Goal: Task Accomplishment & Management: Complete application form

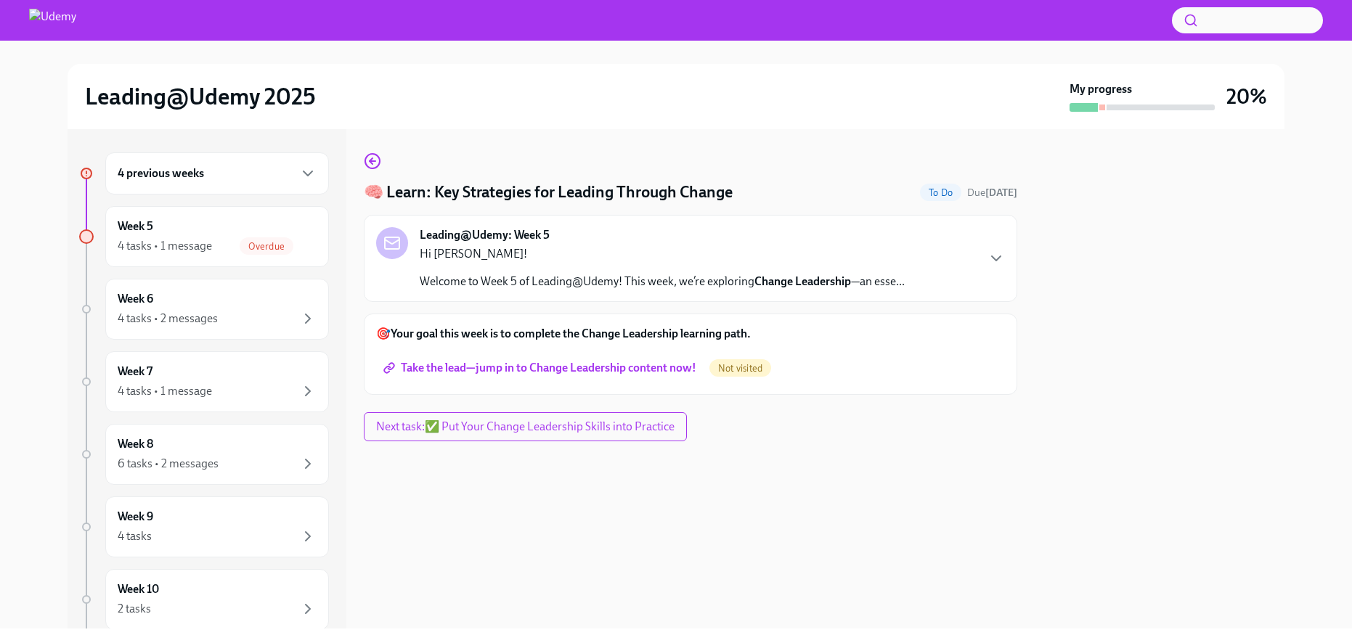
click at [186, 174] on h6 "4 previous weeks" at bounding box center [161, 174] width 86 height 16
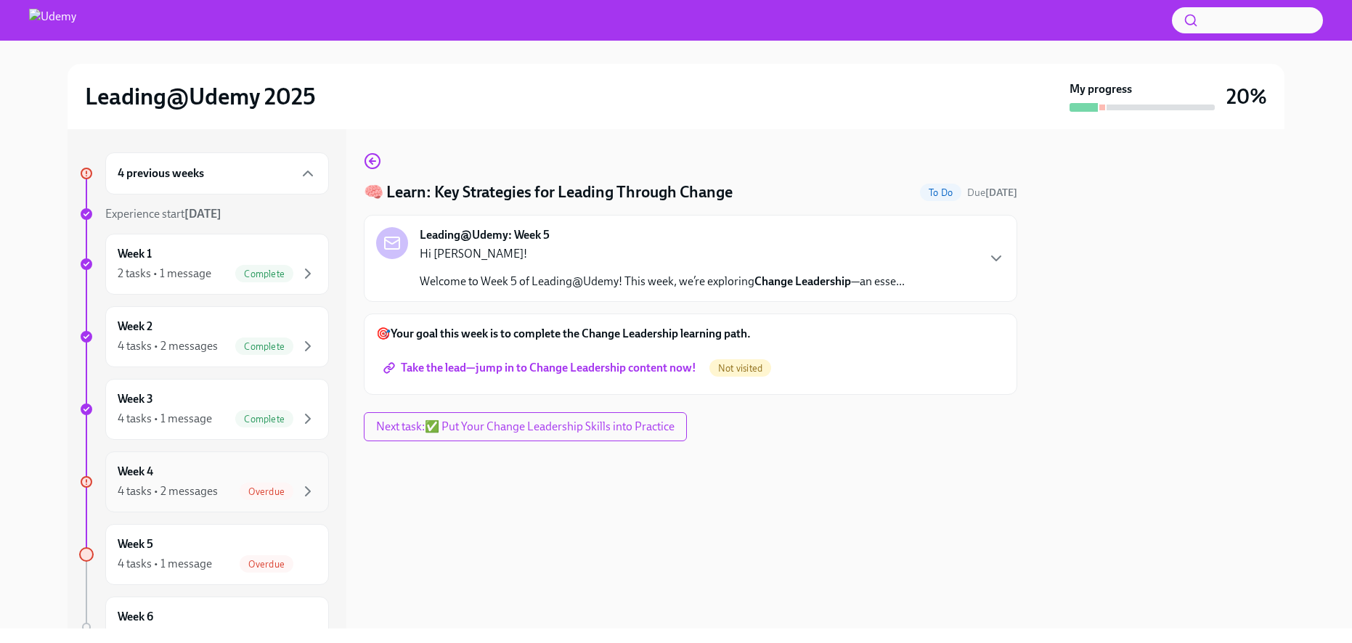
click at [175, 489] on div "4 tasks • 2 messages" at bounding box center [168, 492] width 100 height 16
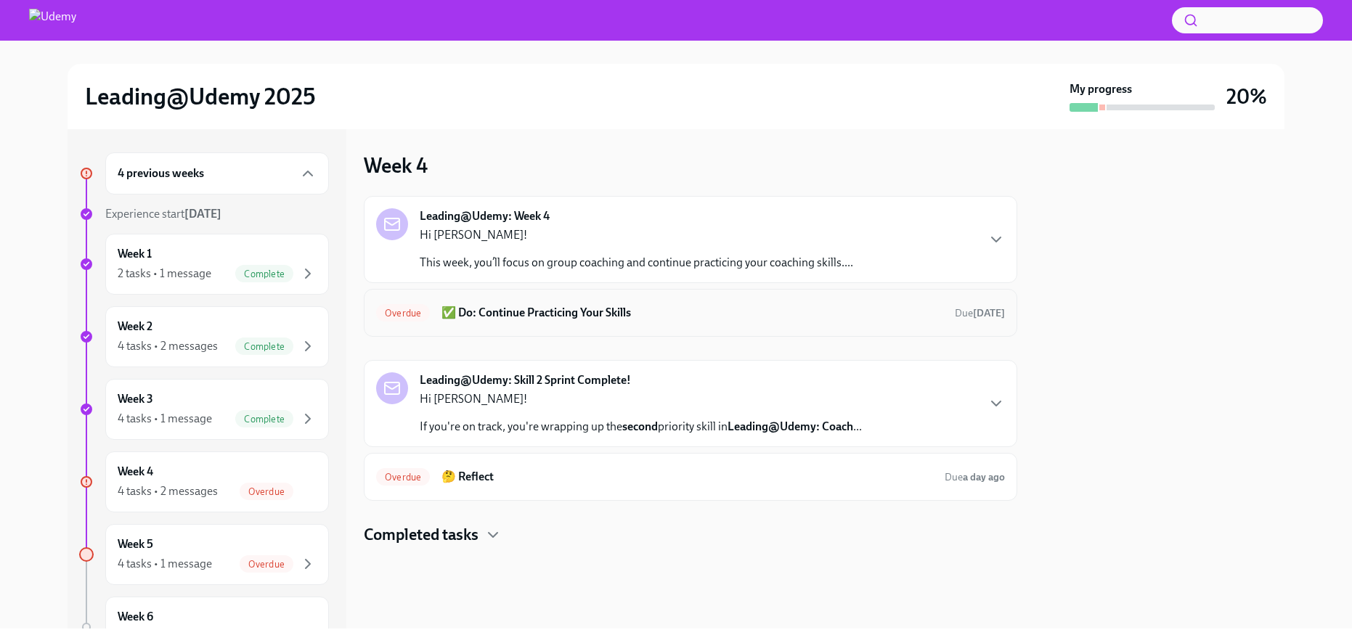
click at [544, 317] on h6 "✅ Do: Continue Practicing Your Skills" at bounding box center [692, 313] width 502 height 16
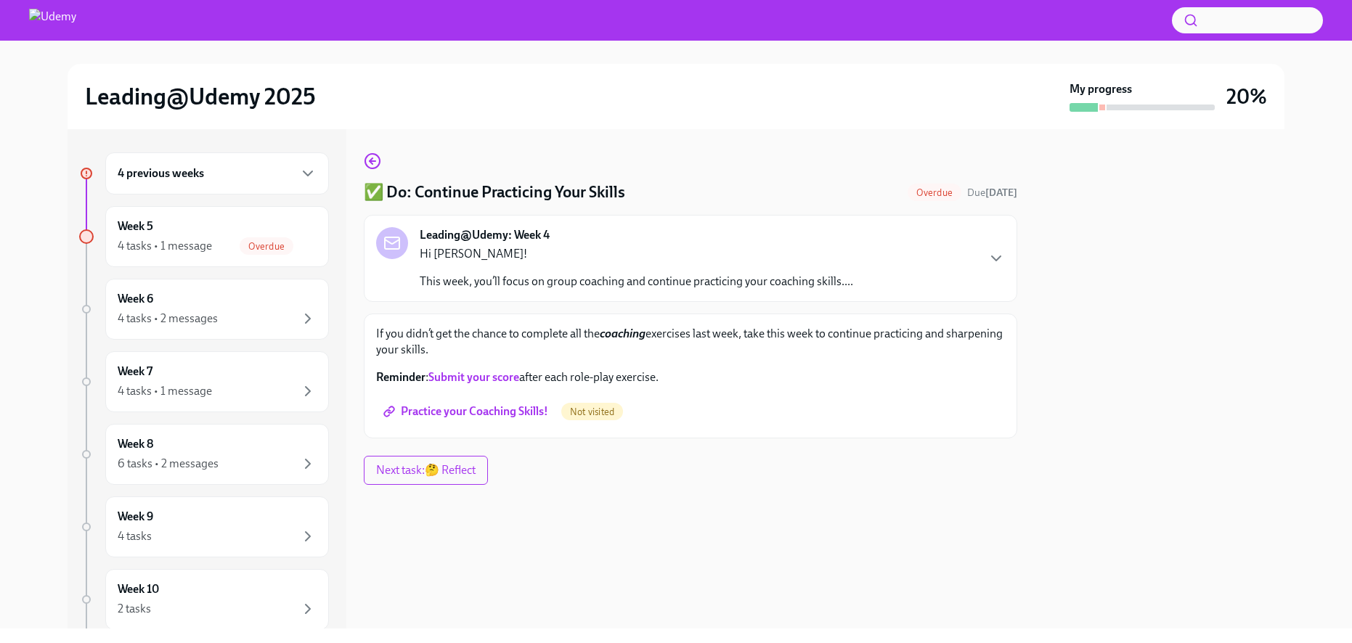
click at [490, 377] on strong "Submit your score" at bounding box center [473, 377] width 91 height 14
click at [496, 376] on strong "Submit your score" at bounding box center [473, 377] width 91 height 14
click at [255, 231] on div "Week 5 4 tasks • 1 message Overdue" at bounding box center [217, 237] width 199 height 36
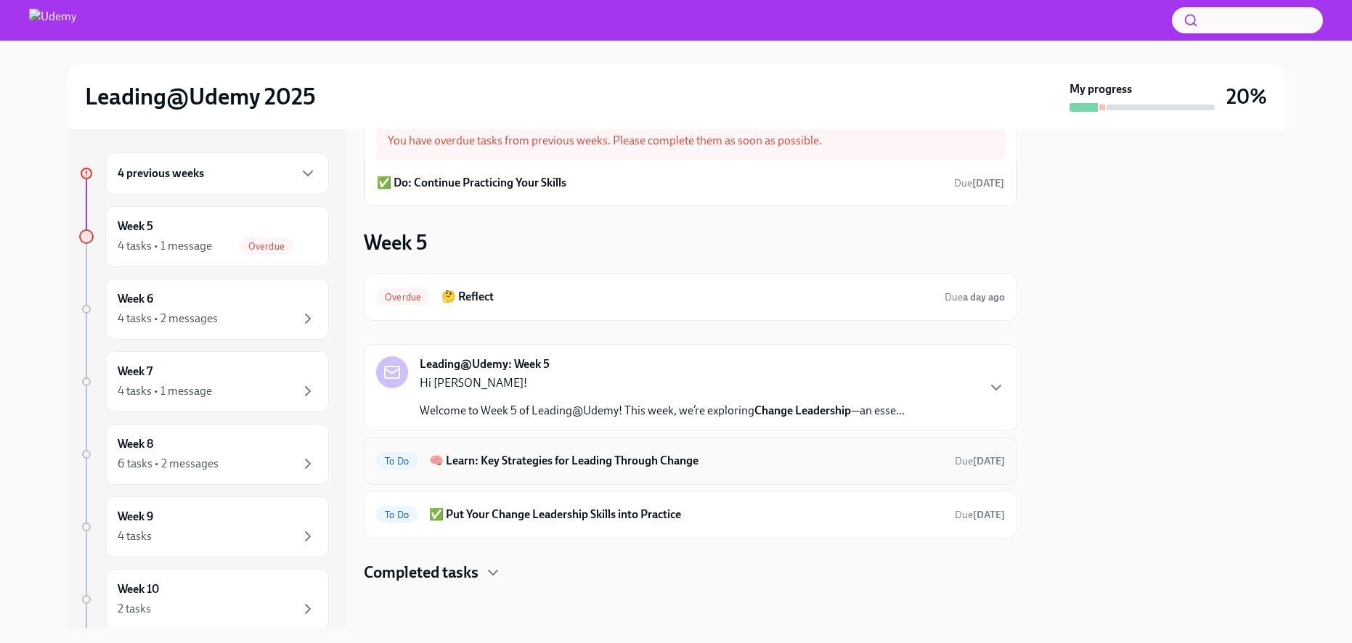
scroll to position [45, 0]
click at [598, 303] on h6 "🤔 Reflect" at bounding box center [686, 295] width 491 height 16
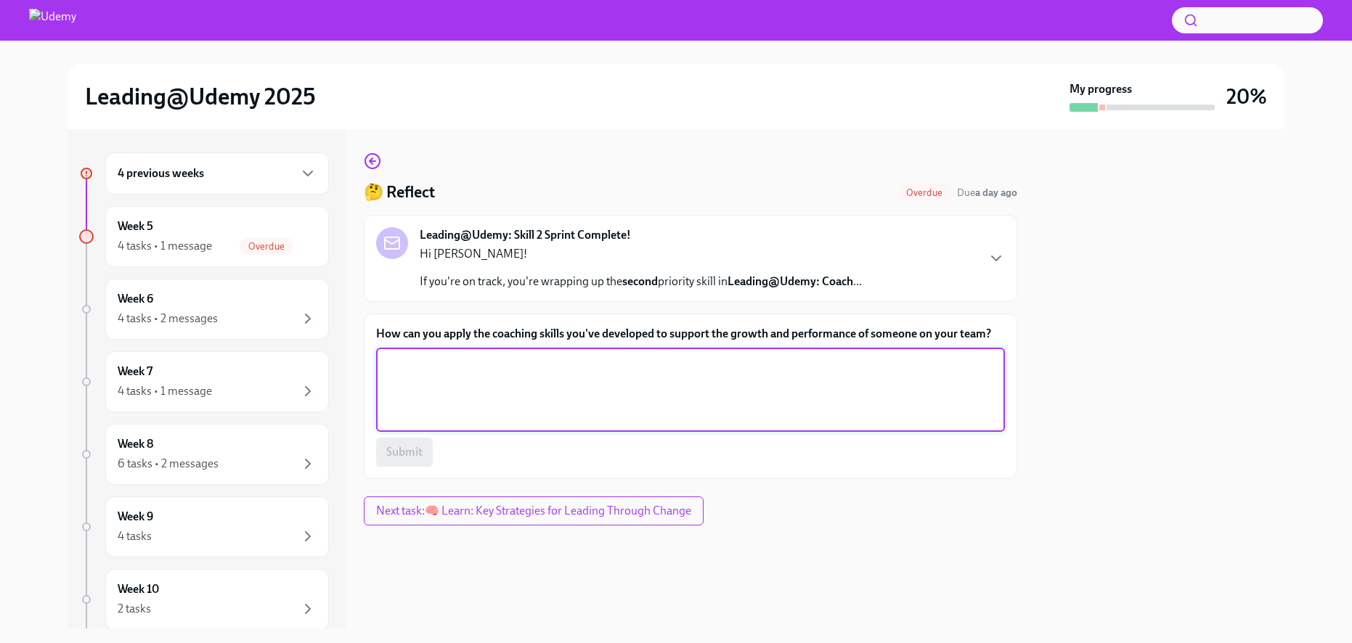
click at [689, 380] on textarea "How can you apply the coaching skills you've developed to support the growth an…" at bounding box center [690, 390] width 611 height 70
type textarea "a"
type textarea "I"
type textarea "a"
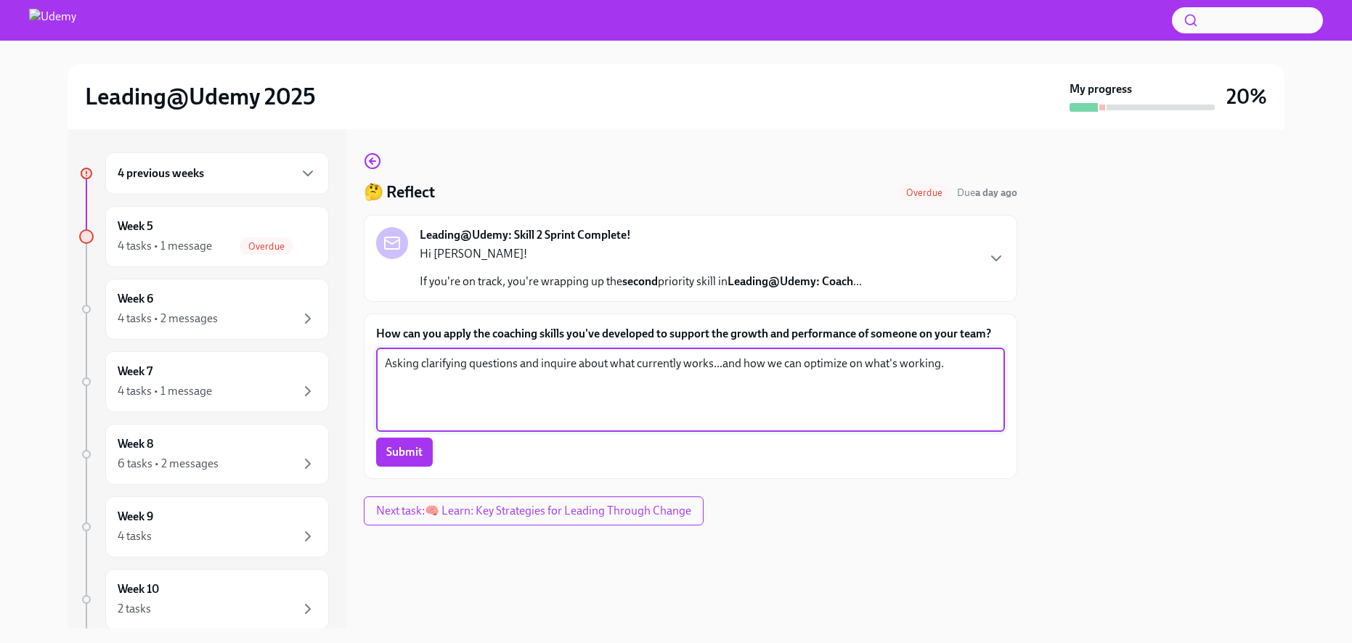
drag, startPoint x: 519, startPoint y: 364, endPoint x: 539, endPoint y: 359, distance: 20.8
click at [539, 359] on textarea "Asking clarifying questions and inquire about what currently works...and how we…" at bounding box center [690, 390] width 611 height 70
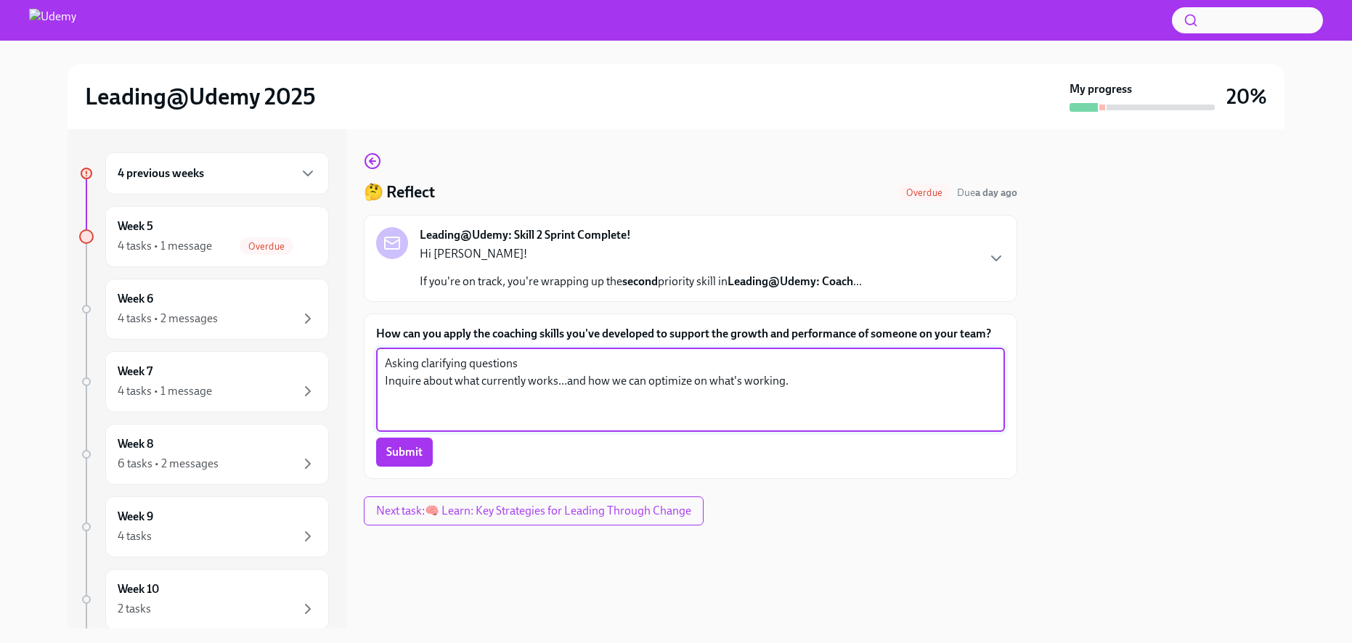
click at [600, 362] on textarea "Asking clarifying questions Inquire about what currently works...and how we can…" at bounding box center [690, 390] width 611 height 70
click at [809, 390] on textarea "Asking clarifying questions Inquire about what currently works...and how we can…" at bounding box center [690, 390] width 611 height 70
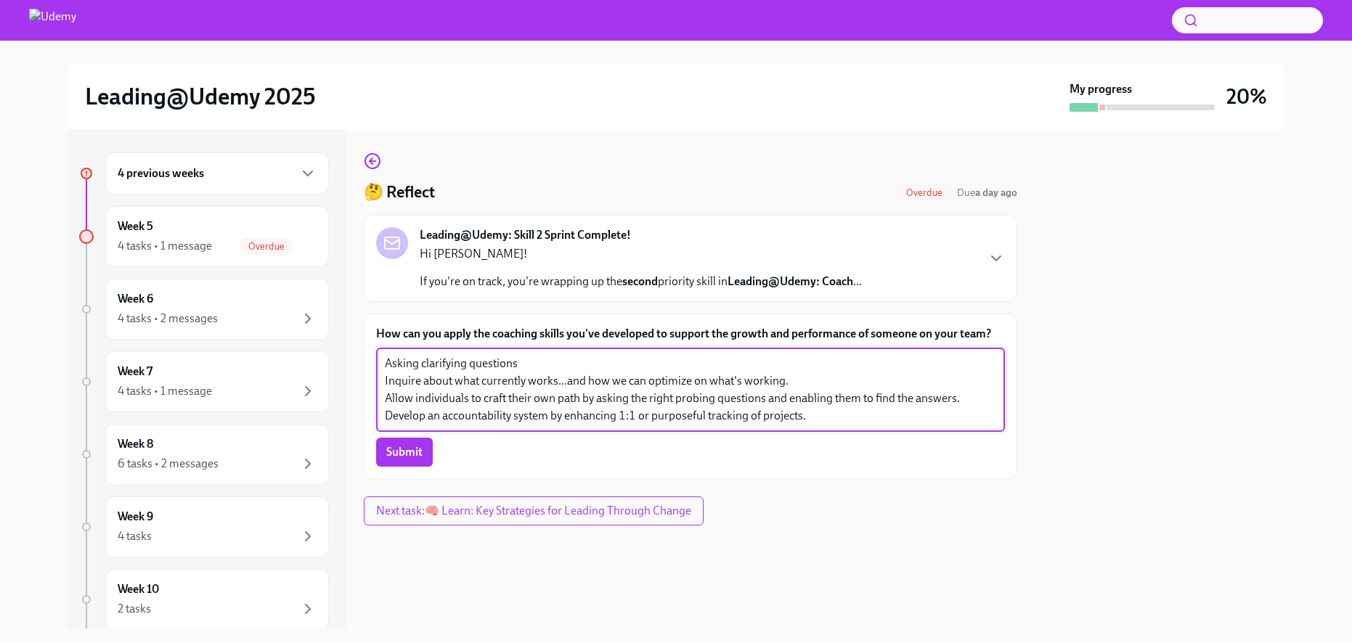
drag, startPoint x: 706, startPoint y: 413, endPoint x: 653, endPoint y: 415, distance: 52.3
click at [653, 415] on textarea "Asking clarifying questions Inquire about what currently works...and how we can…" at bounding box center [690, 390] width 611 height 70
click at [814, 419] on textarea "Asking clarifying questions Inquire about what currently works...and how we can…" at bounding box center [690, 390] width 611 height 70
type textarea "Asking clarifying questions Inquire about what currently works...and how we can…"
click at [411, 454] on span "Submit" at bounding box center [404, 452] width 36 height 15
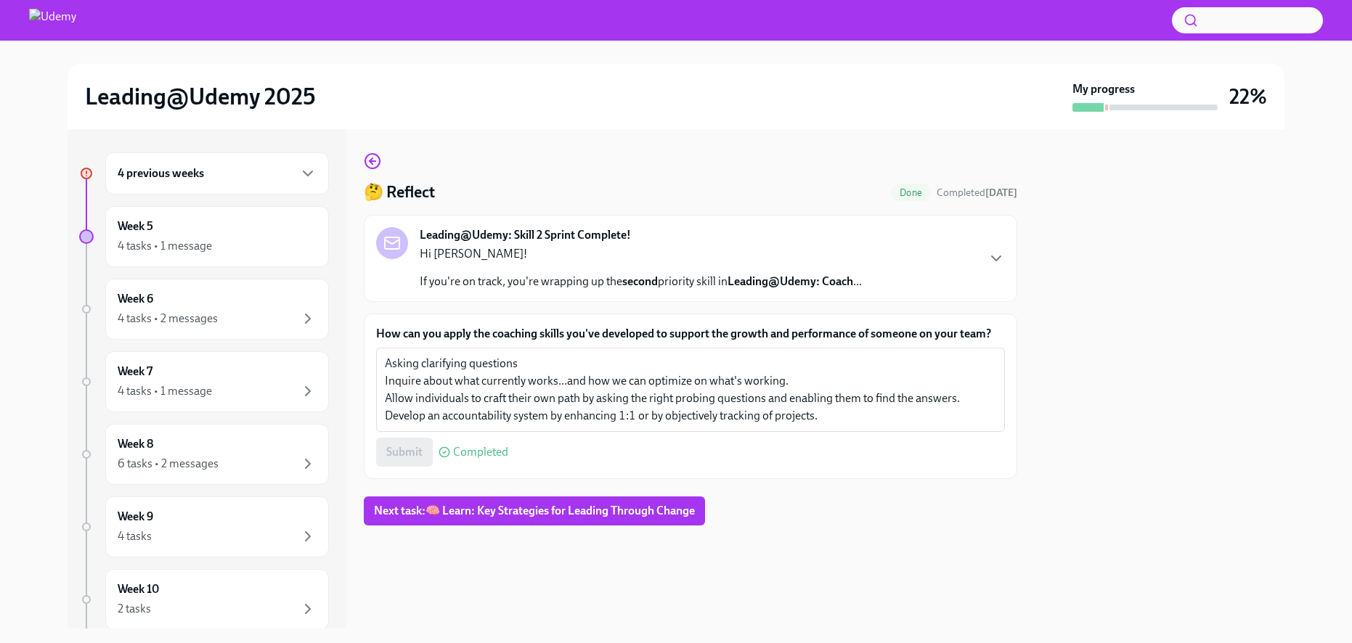
click at [213, 169] on div "4 previous weeks" at bounding box center [217, 173] width 199 height 17
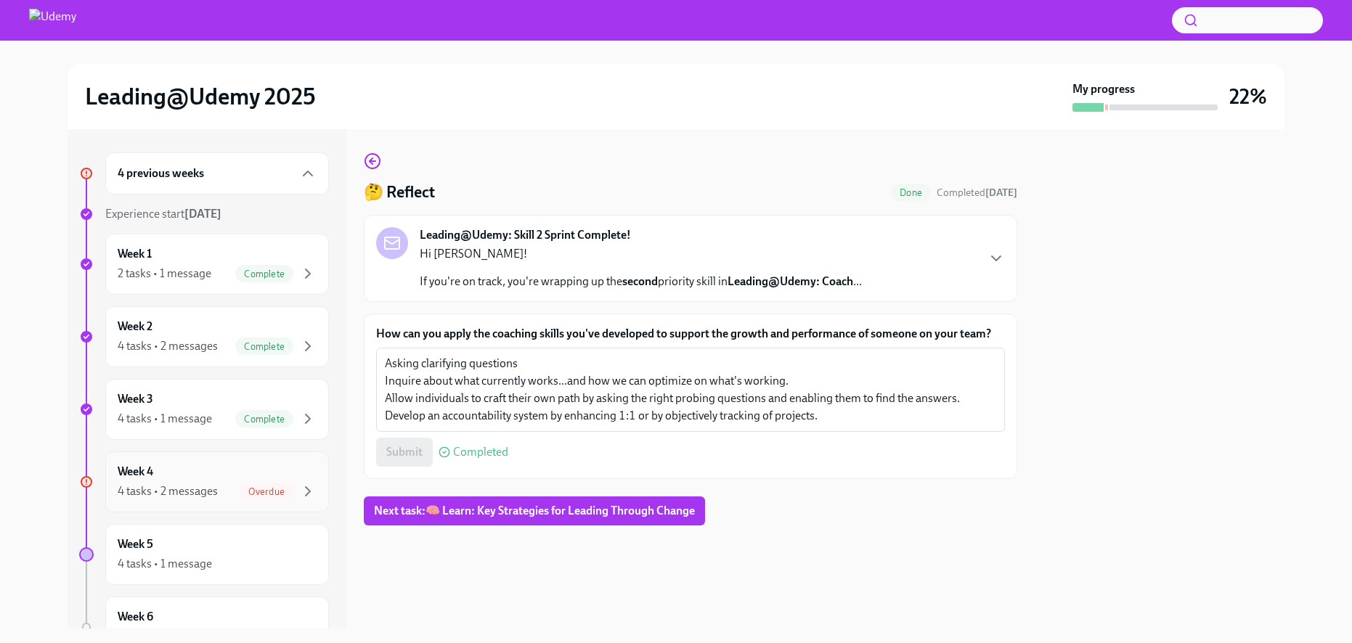
click at [224, 494] on div "4 tasks • 2 messages Overdue" at bounding box center [217, 491] width 199 height 17
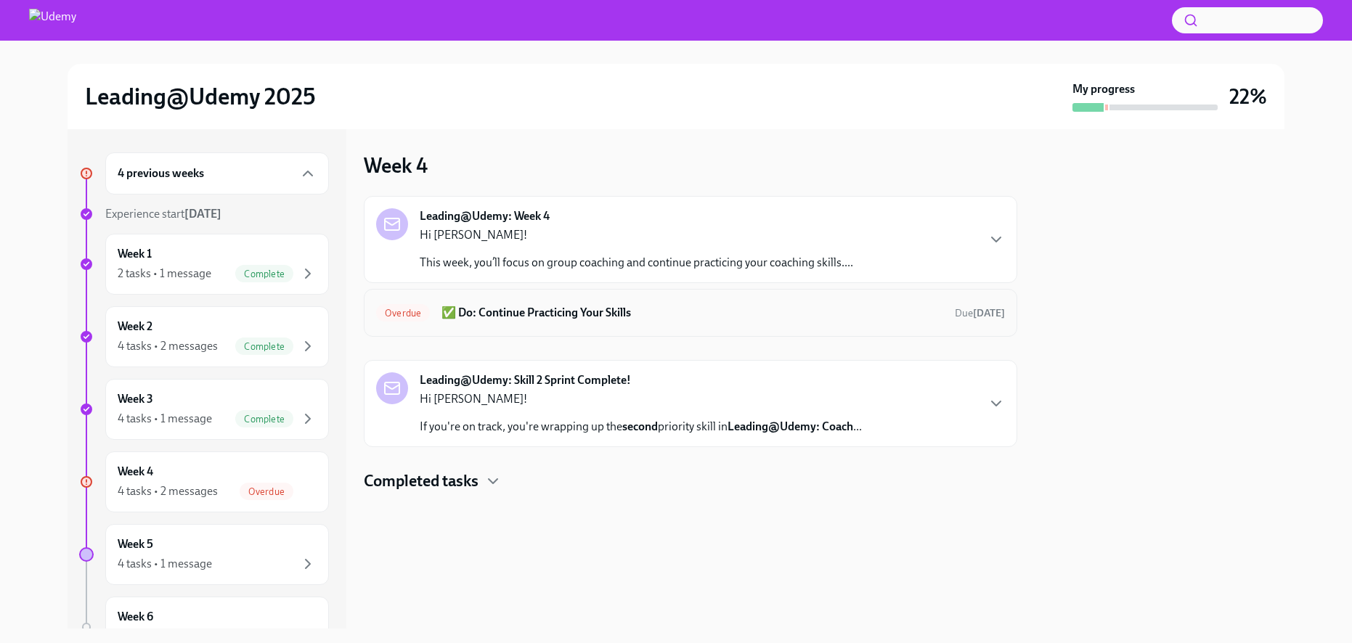
click at [538, 313] on h6 "✅ Do: Continue Practicing Your Skills" at bounding box center [692, 313] width 502 height 16
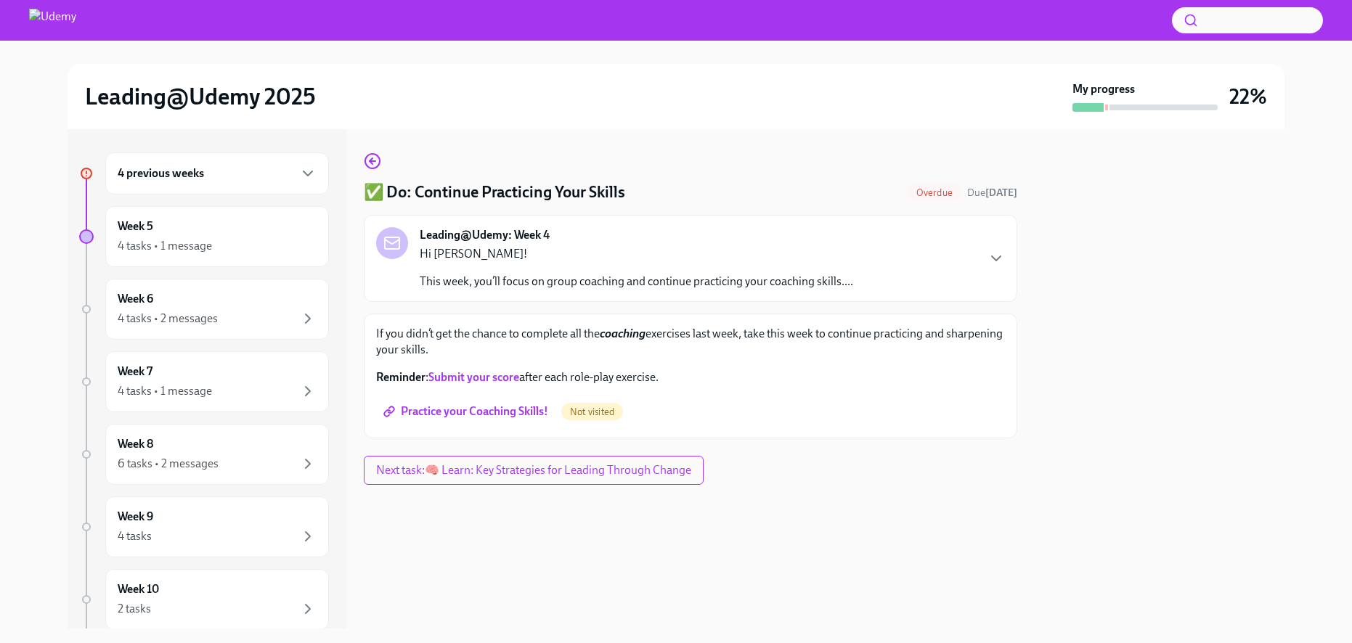
click at [513, 412] on span "Practice your Coaching Skills!" at bounding box center [467, 411] width 162 height 15
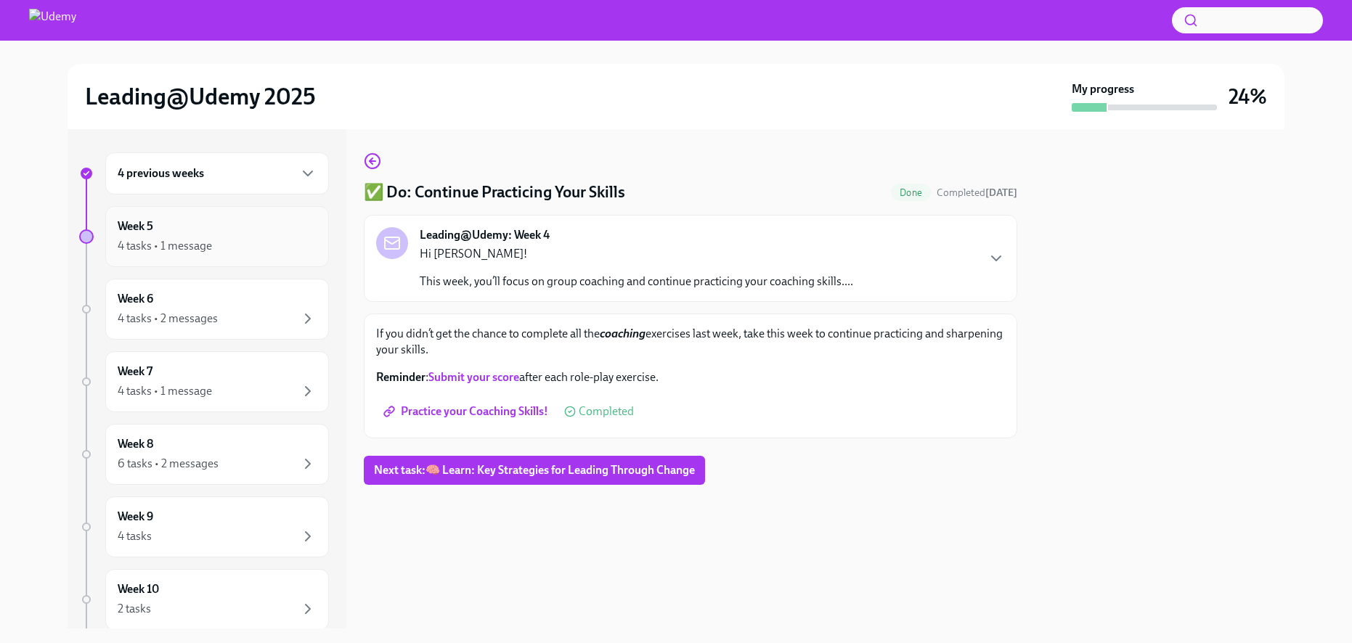
click at [210, 242] on div "4 tasks • 1 message" at bounding box center [165, 246] width 94 height 16
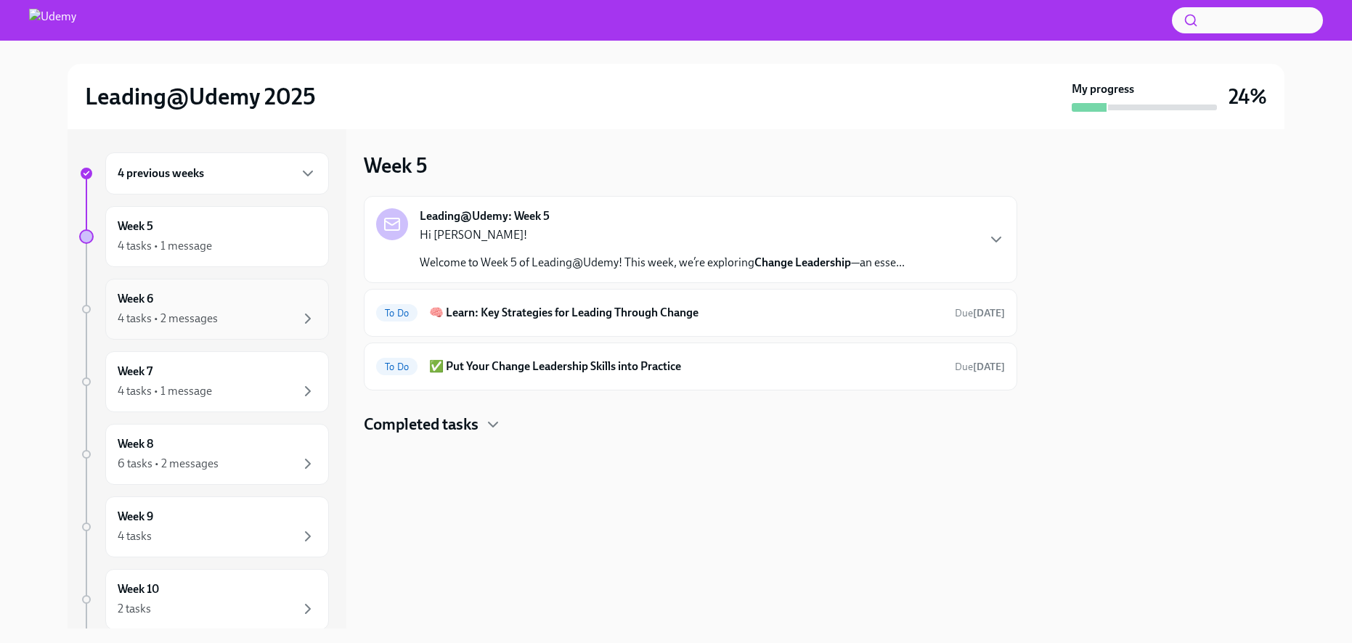
click at [199, 307] on div "Week 6 4 tasks • 2 messages" at bounding box center [217, 309] width 199 height 36
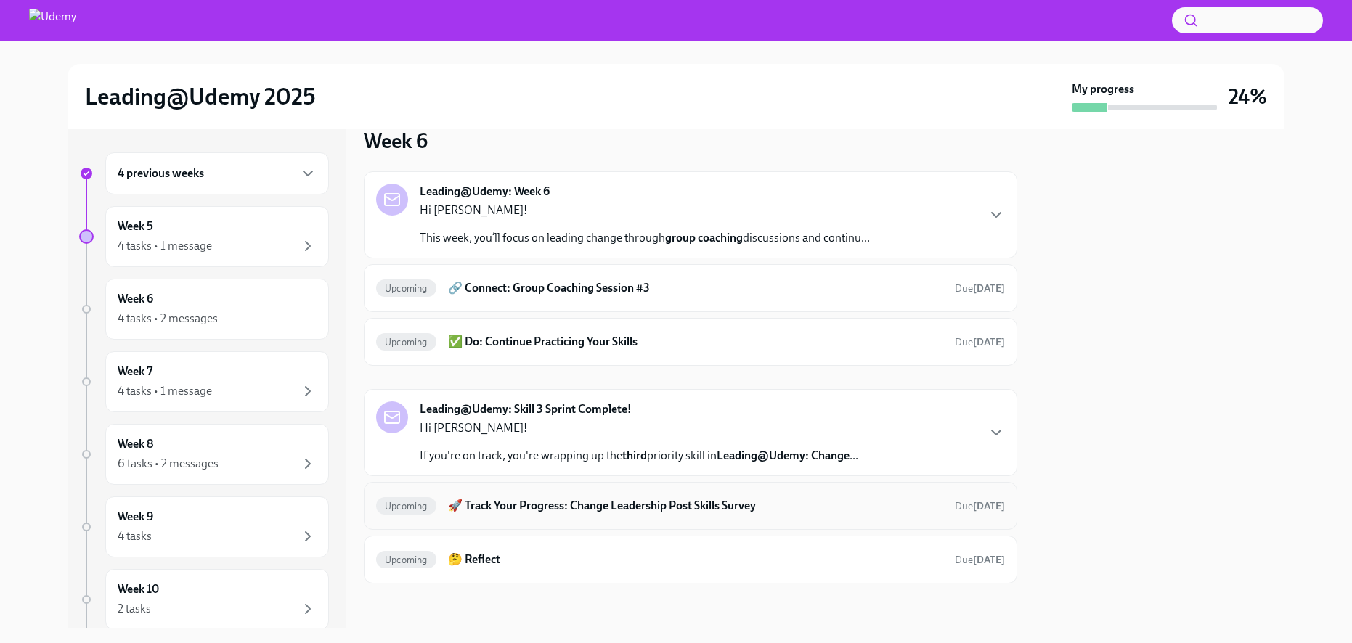
scroll to position [26, 0]
click at [596, 502] on h6 "🚀 Track Your Progress: Change Leadership Post Skills Survey" at bounding box center [695, 505] width 495 height 16
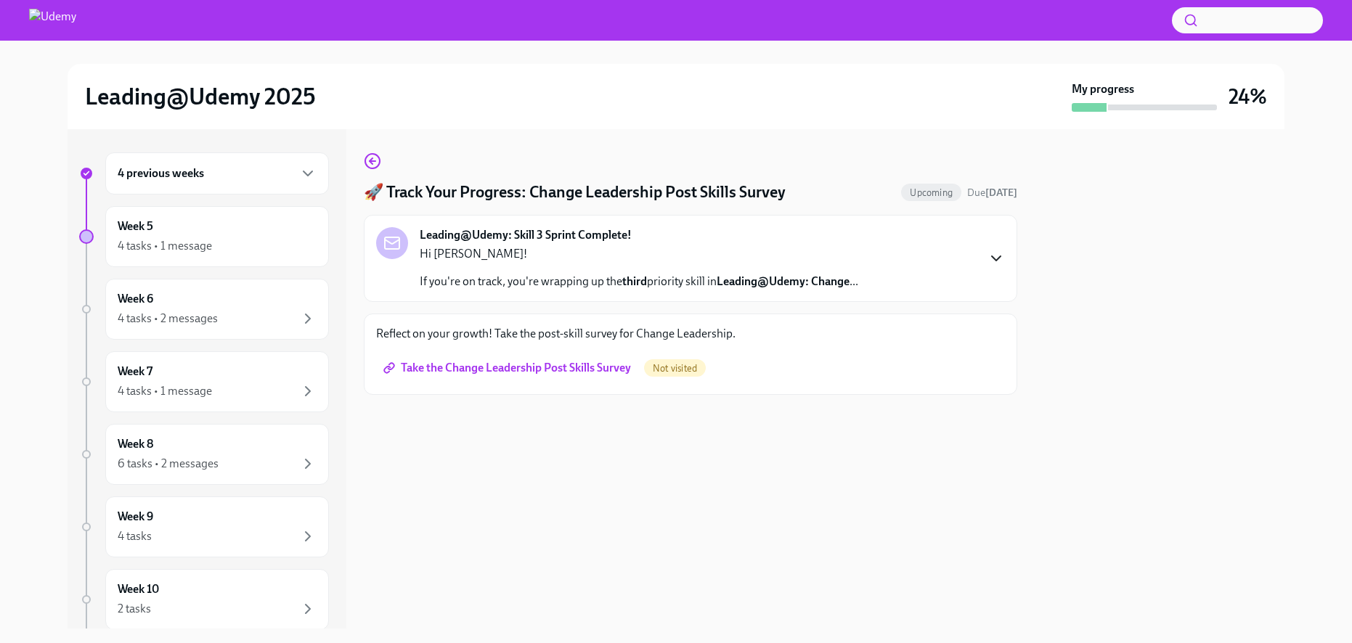
click at [995, 255] on icon "button" at bounding box center [995, 258] width 17 height 17
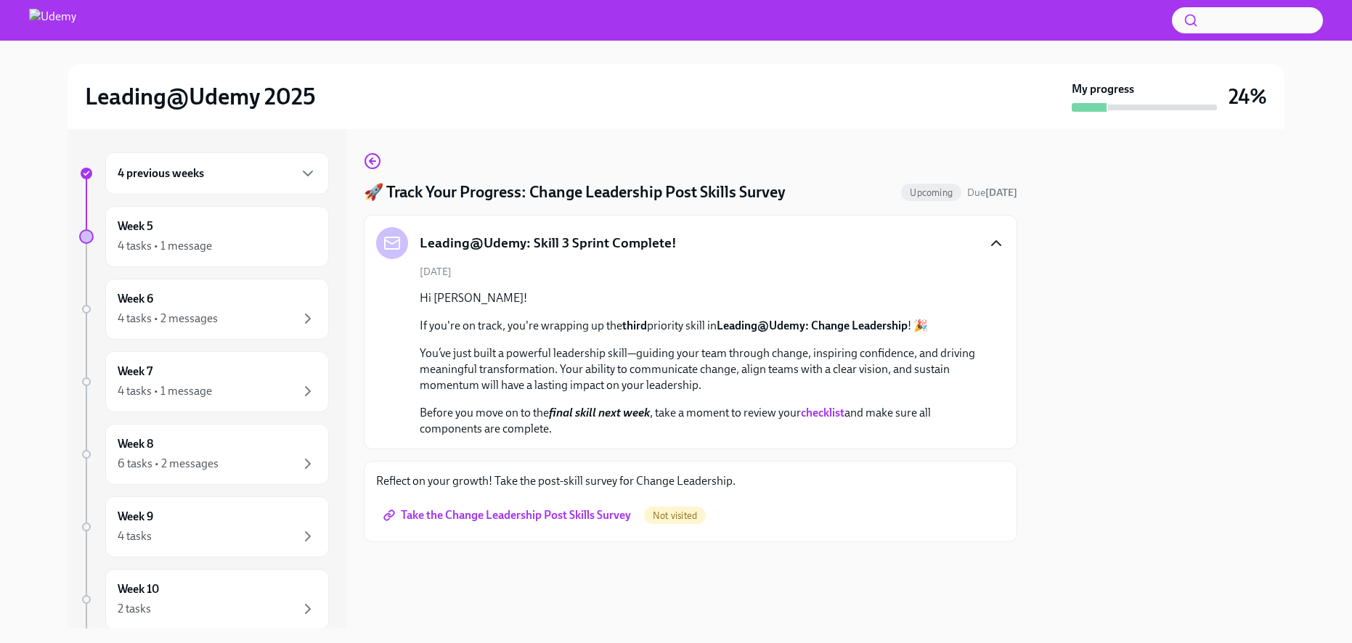
click at [834, 412] on strong "checklist" at bounding box center [823, 413] width 44 height 14
